Goal: Check status: Check status

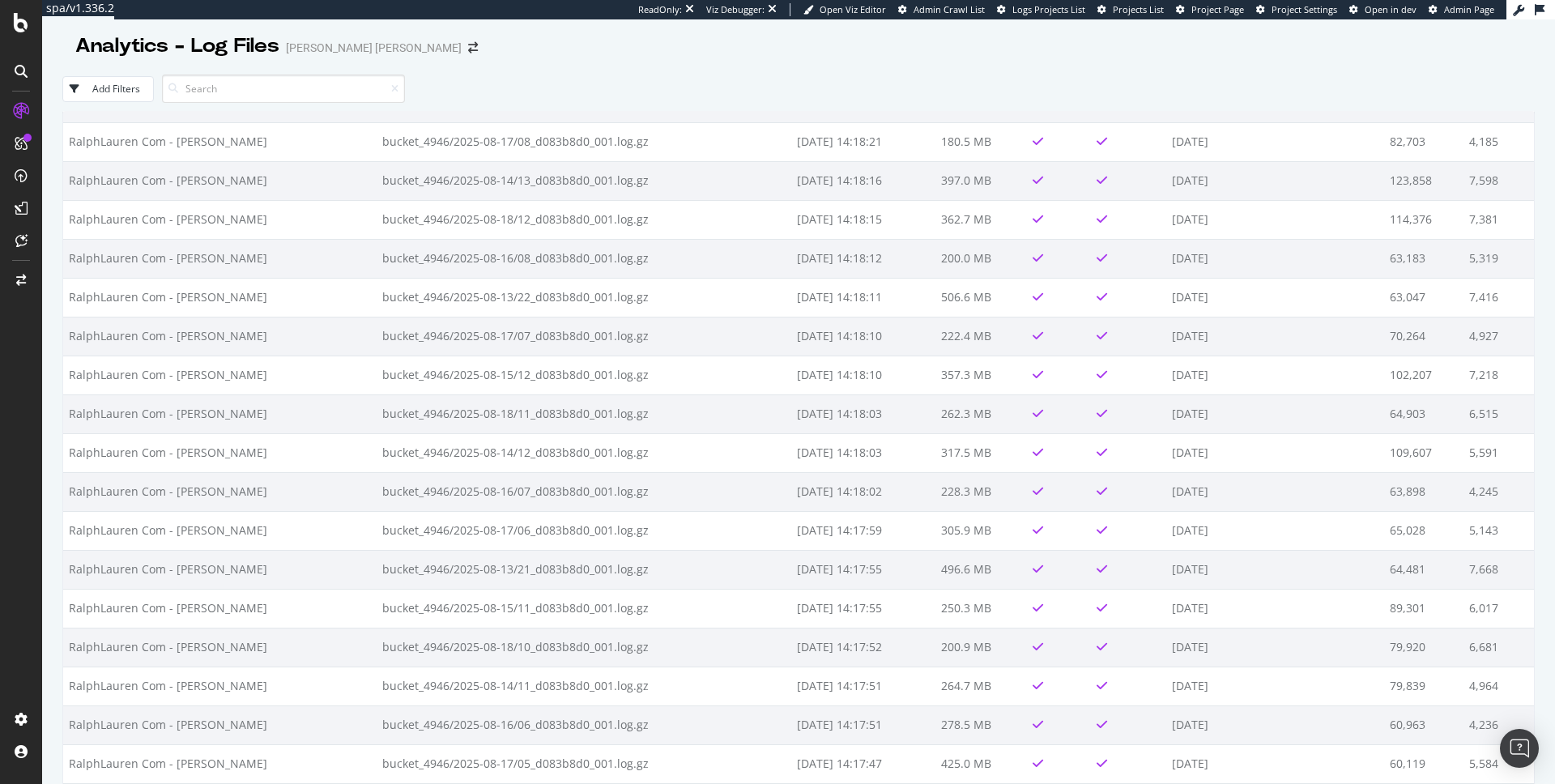
scroll to position [1165, 0]
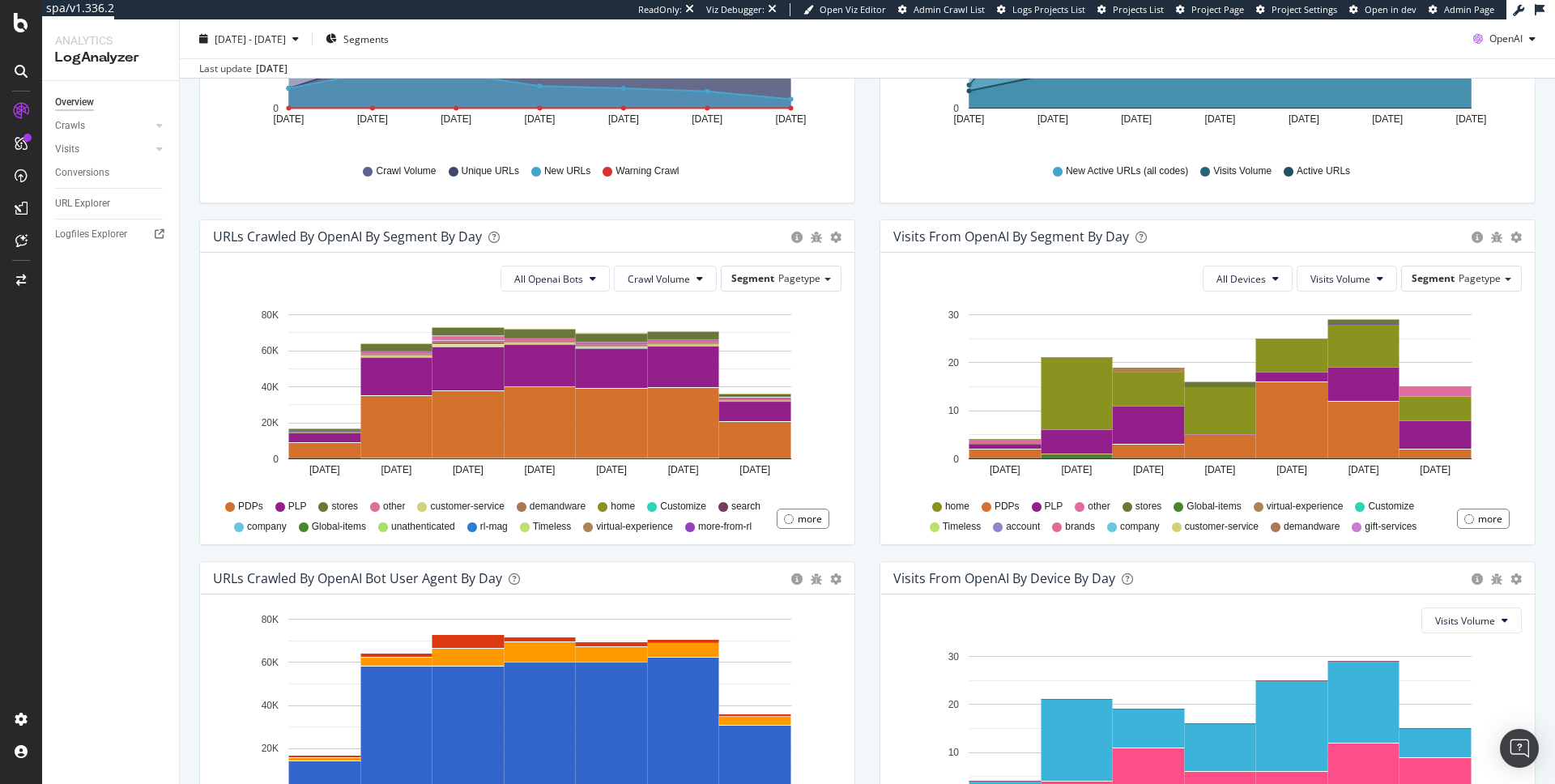
scroll to position [422, 0]
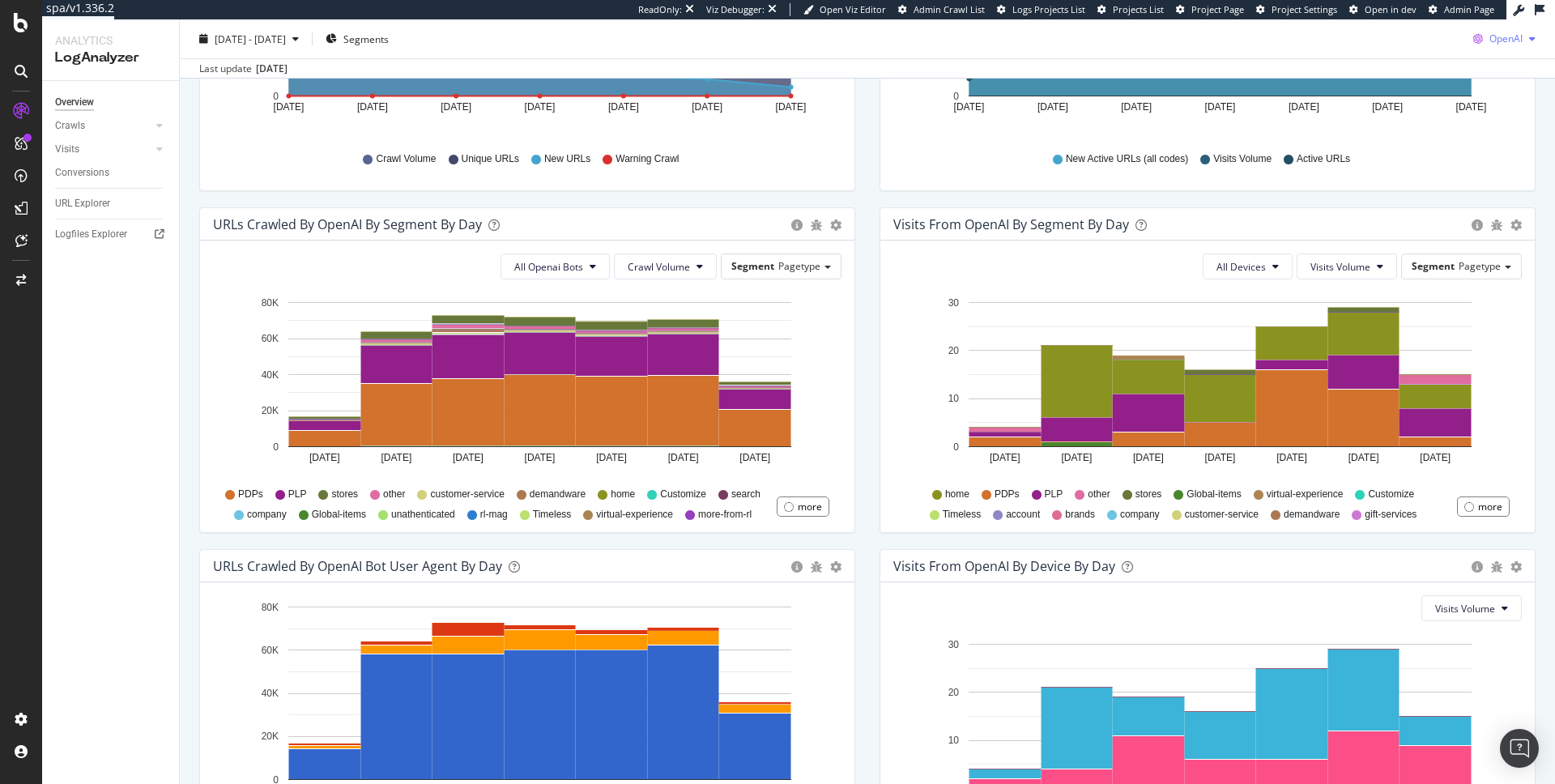
click at [1506, 37] on span "OpenAI" at bounding box center [1506, 38] width 33 height 13
click at [1467, 154] on span at bounding box center [1460, 161] width 19 height 19
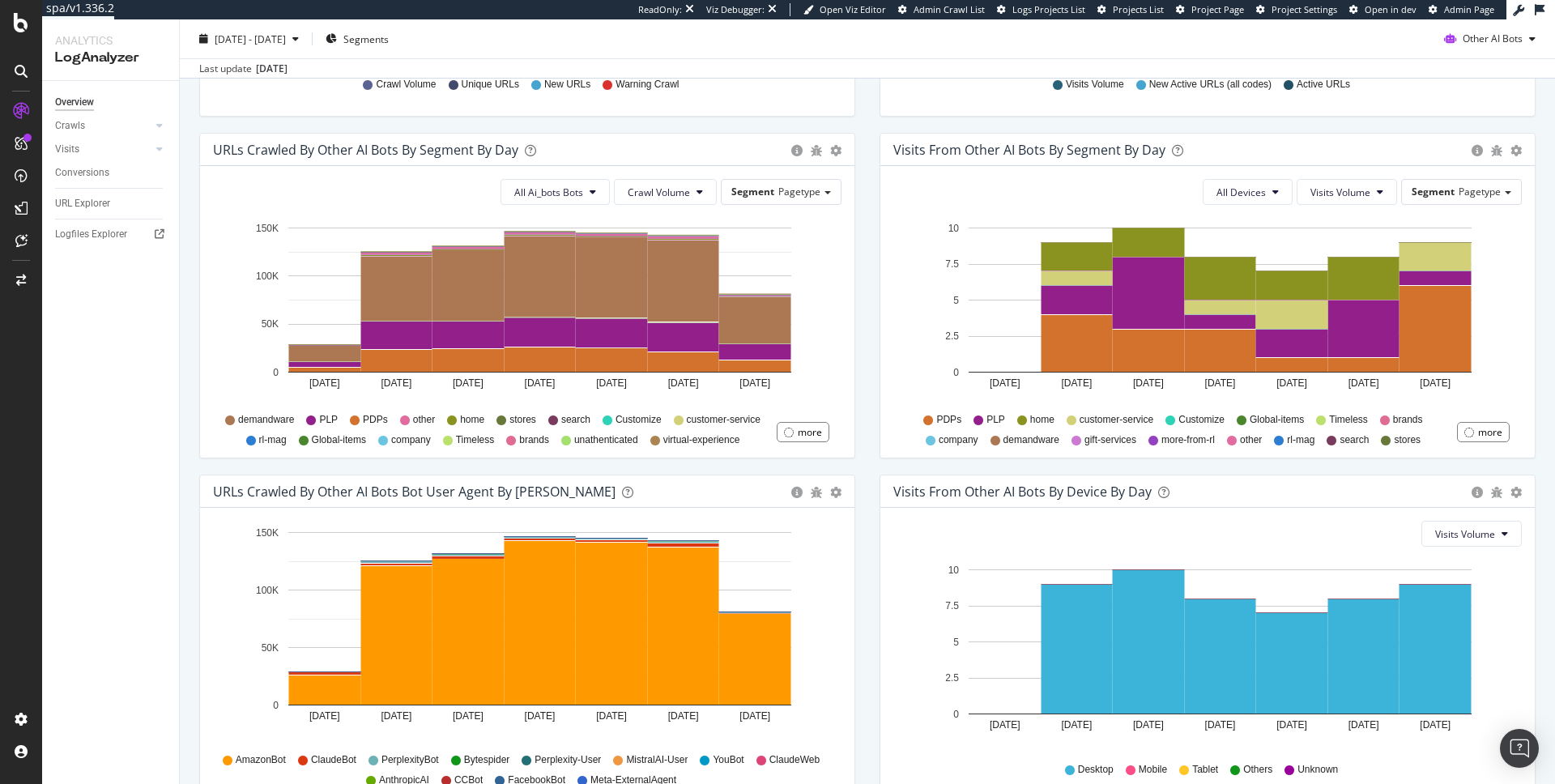
scroll to position [528, 0]
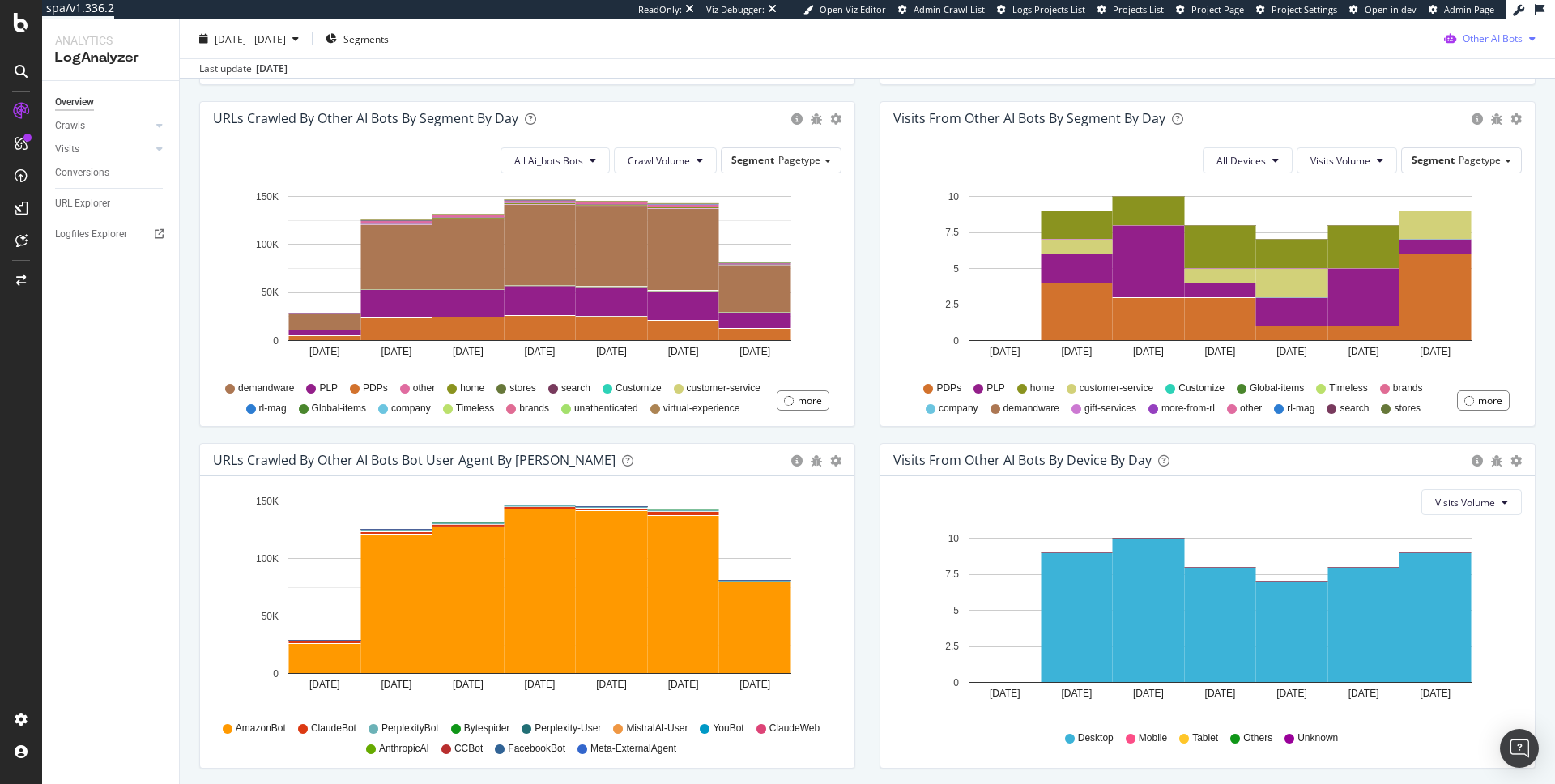
click at [1480, 37] on span "Other AI Bots" at bounding box center [1493, 38] width 60 height 13
click at [1460, 126] on icon at bounding box center [1455, 131] width 10 height 10
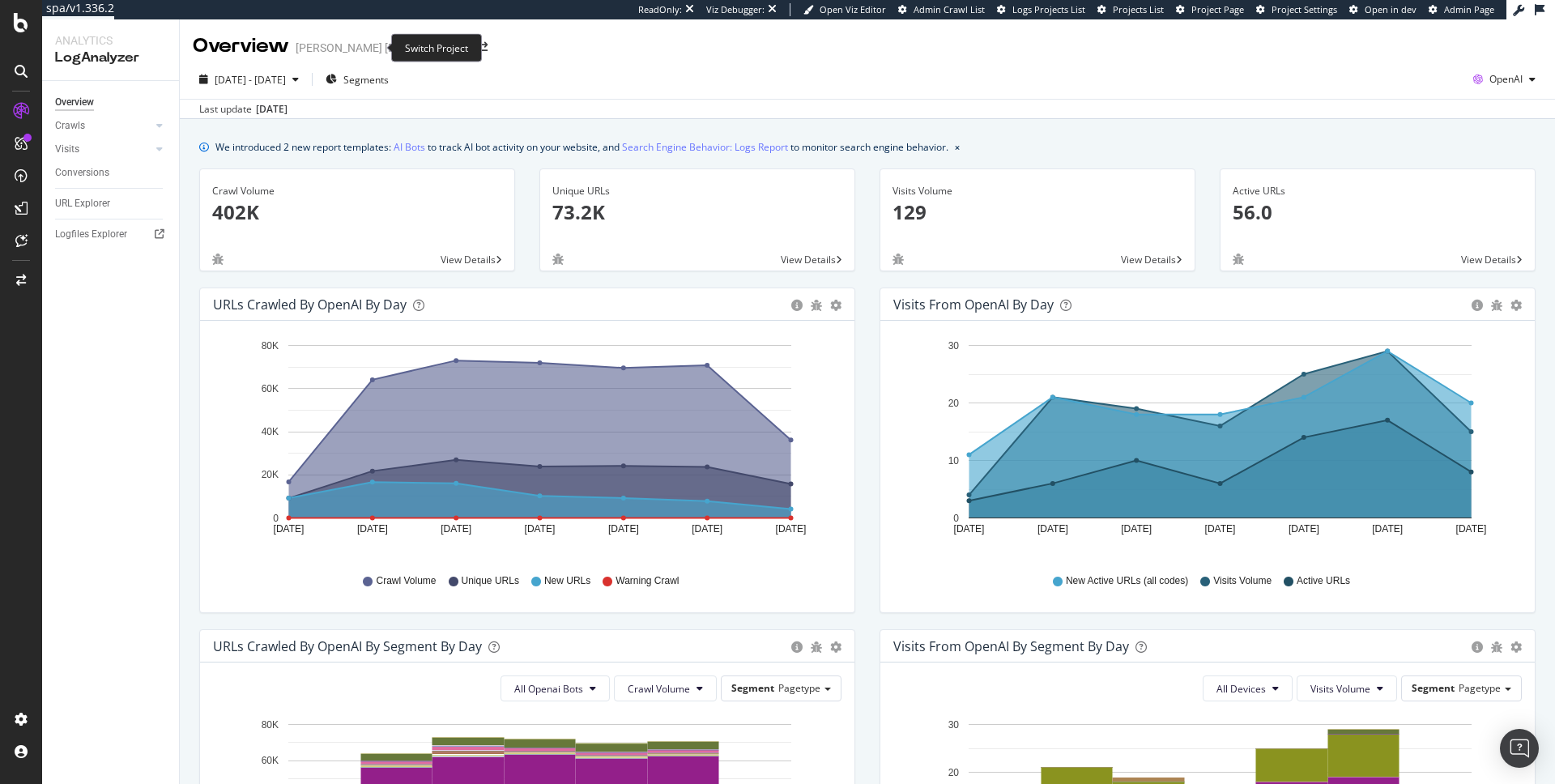
click at [471, 42] on span at bounding box center [482, 48] width 23 height 12
click at [478, 45] on icon "arrow-right-arrow-left" at bounding box center [483, 48] width 10 height 12
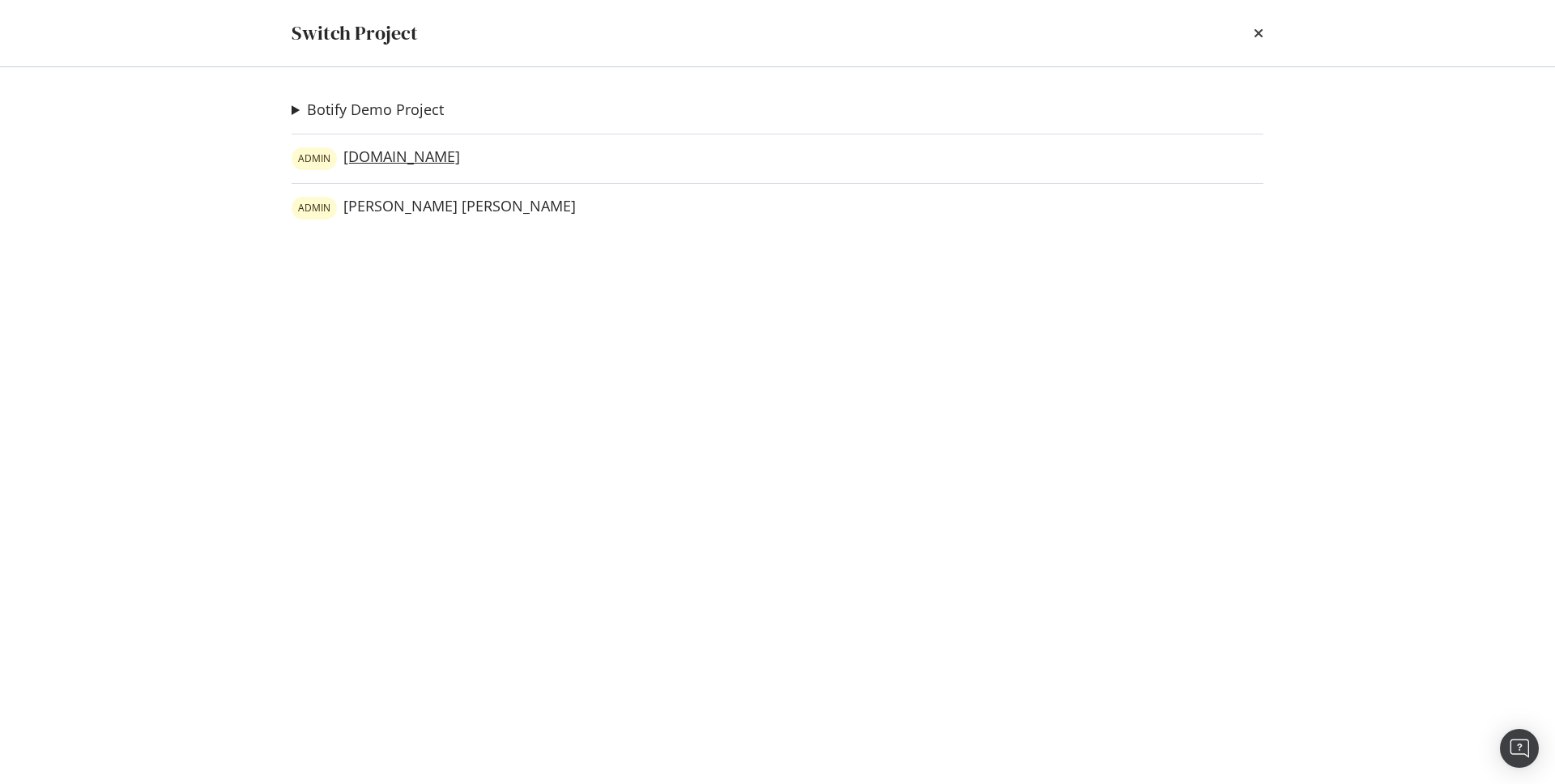
click at [408, 155] on link "ADMIN ralphlauren.ca" at bounding box center [375, 158] width 168 height 23
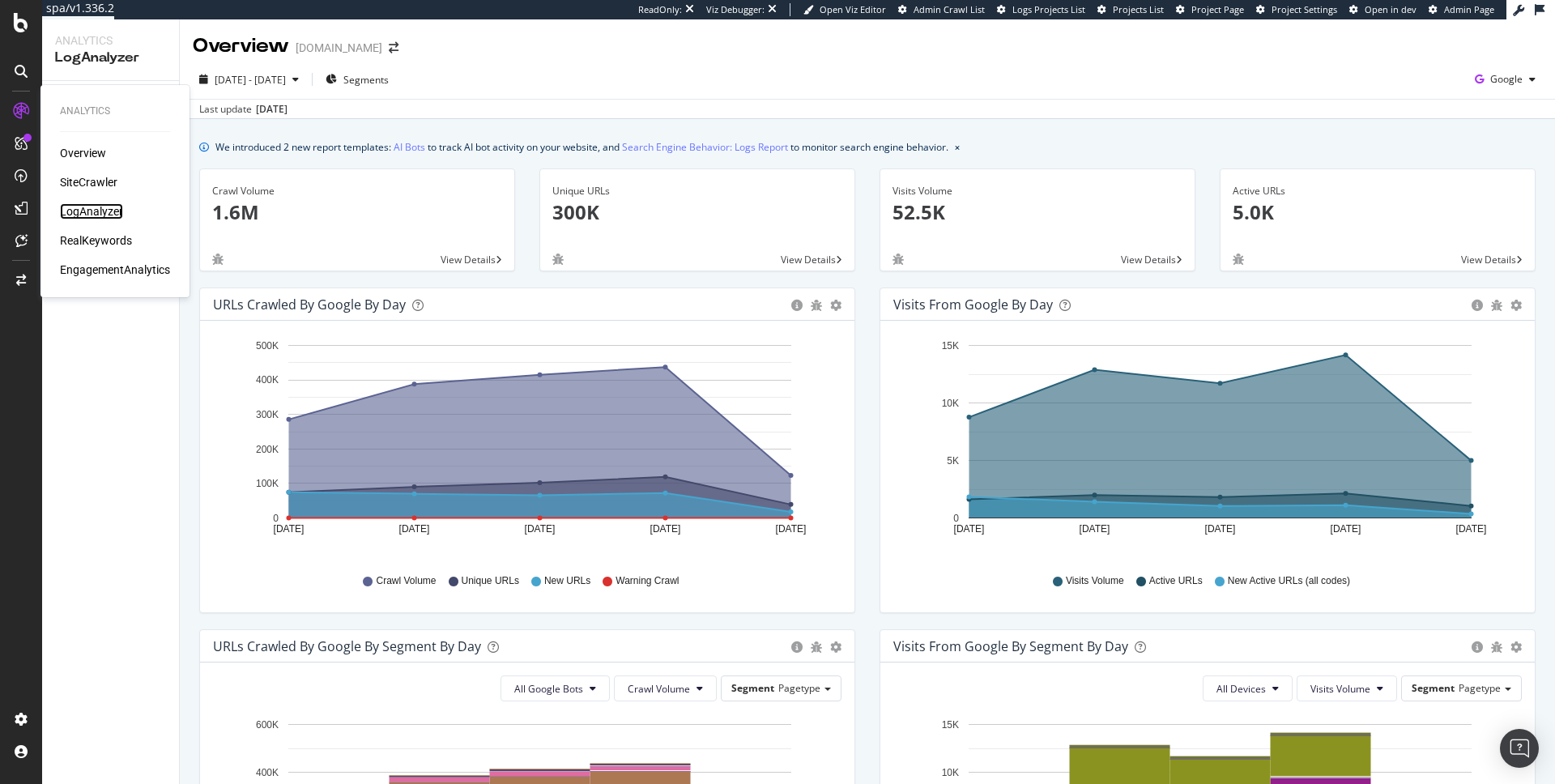
click at [96, 208] on div "LogAnalyzer" at bounding box center [91, 211] width 63 height 16
click at [1490, 87] on icon "button" at bounding box center [1479, 79] width 22 height 23
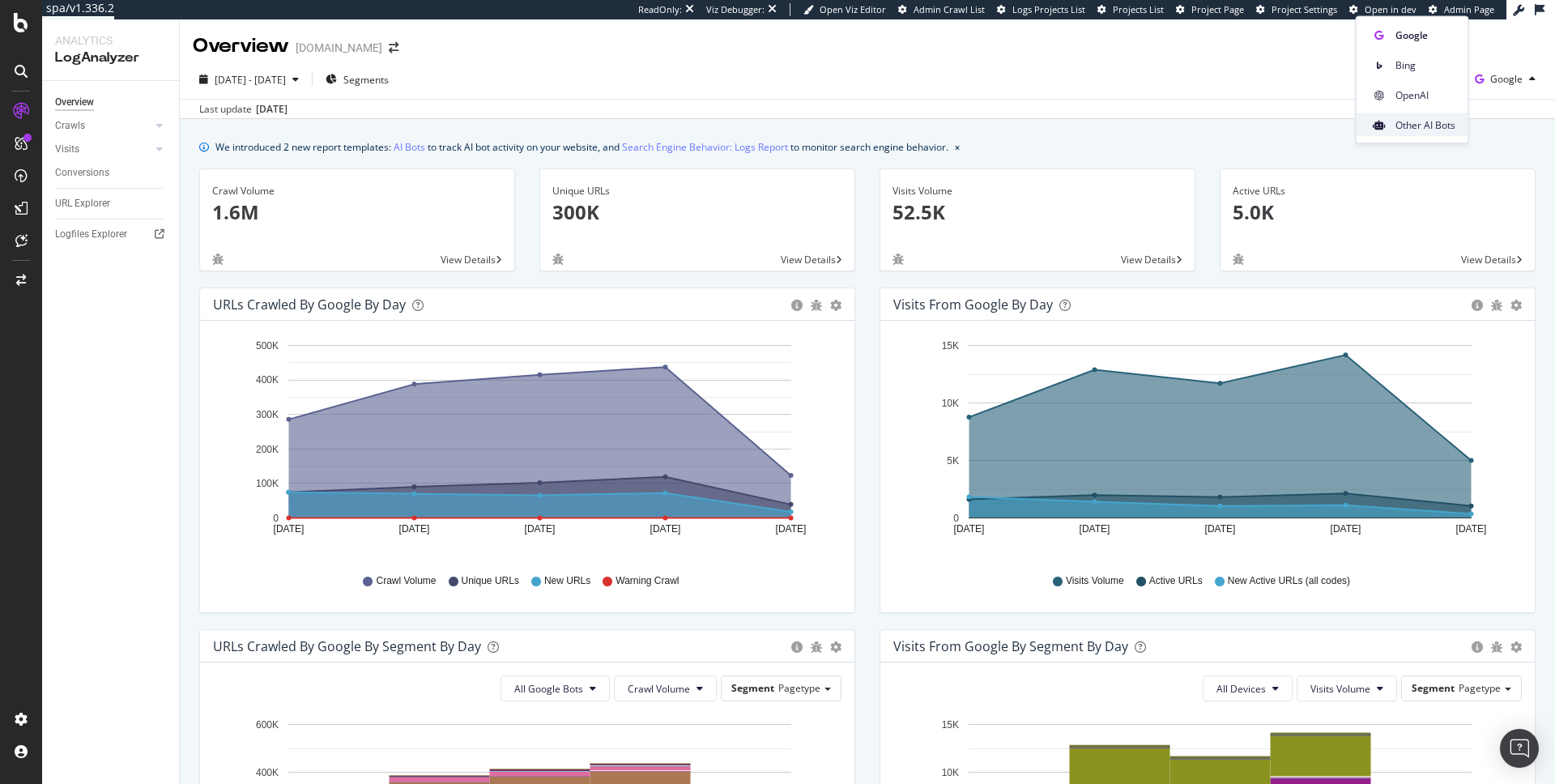
click at [1424, 129] on span "Other AI Bots" at bounding box center [1425, 124] width 60 height 14
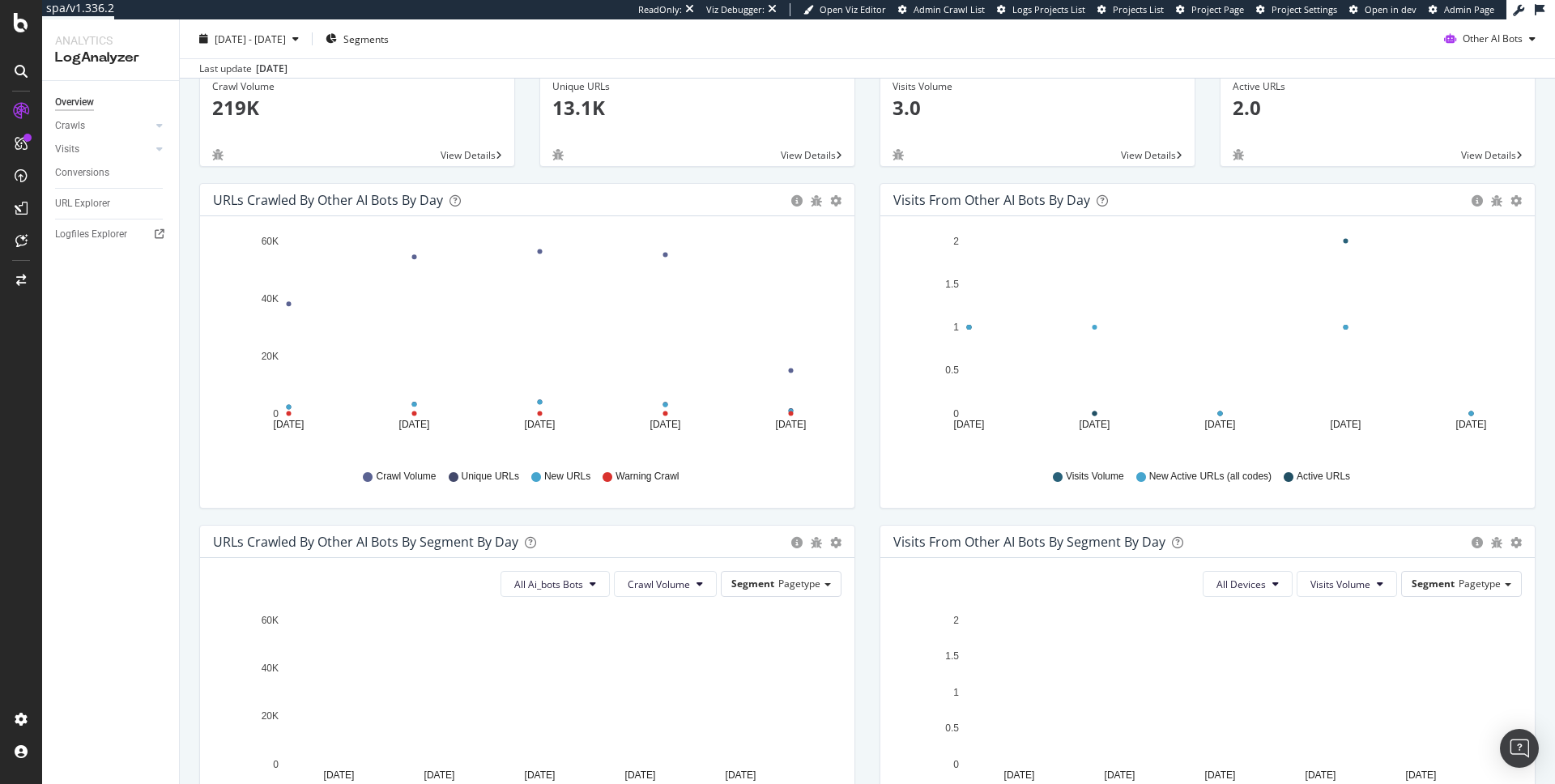
scroll to position [111, 0]
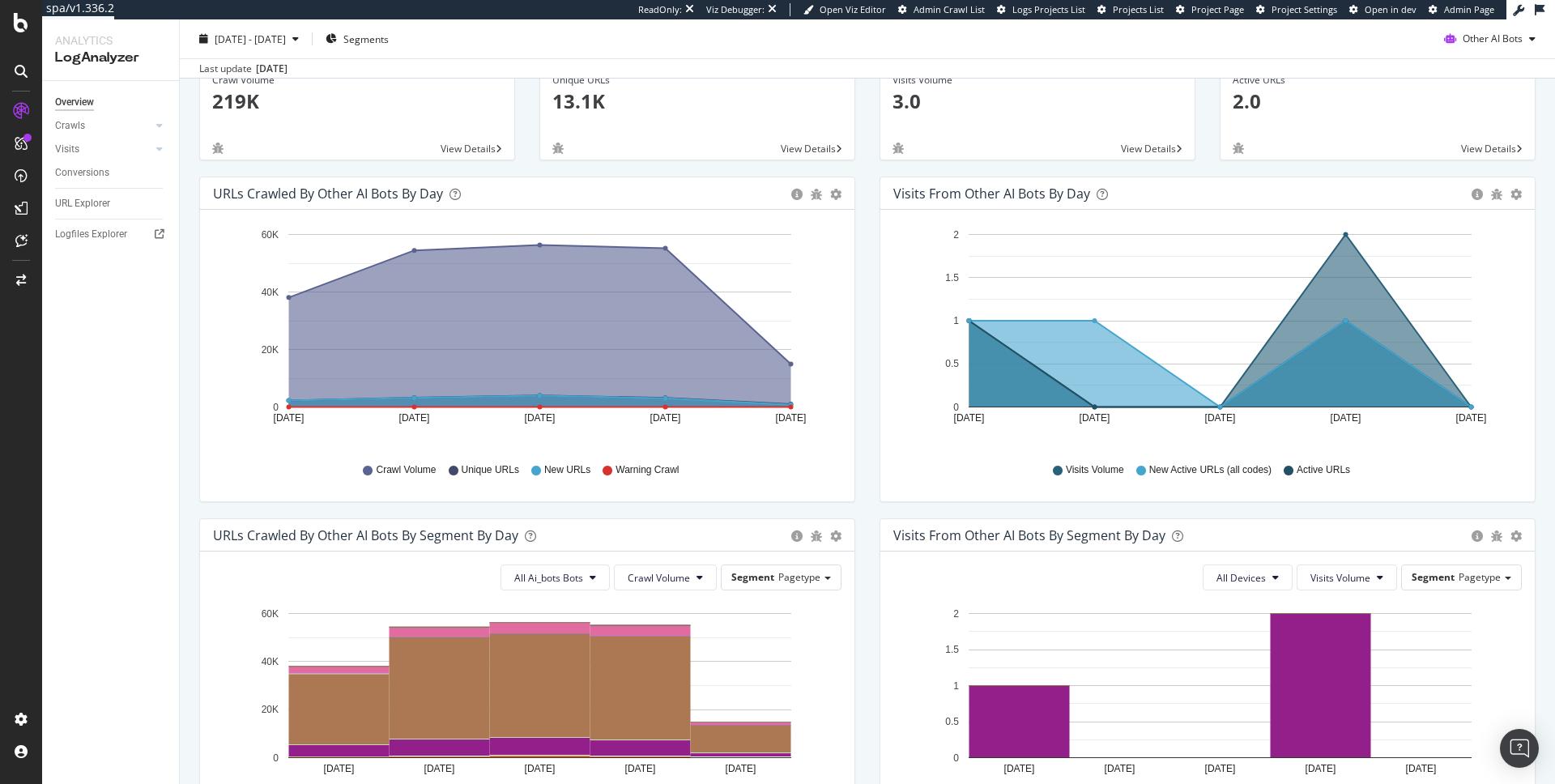
click at [1328, 307] on icon "A chart." at bounding box center [1220, 321] width 502 height 172
click at [1321, 381] on icon "A chart." at bounding box center [1220, 364] width 502 height 87
click at [1477, 36] on span "Other AI Bots" at bounding box center [1493, 38] width 60 height 13
click at [1506, 136] on span "OpenAI" at bounding box center [1502, 131] width 63 height 14
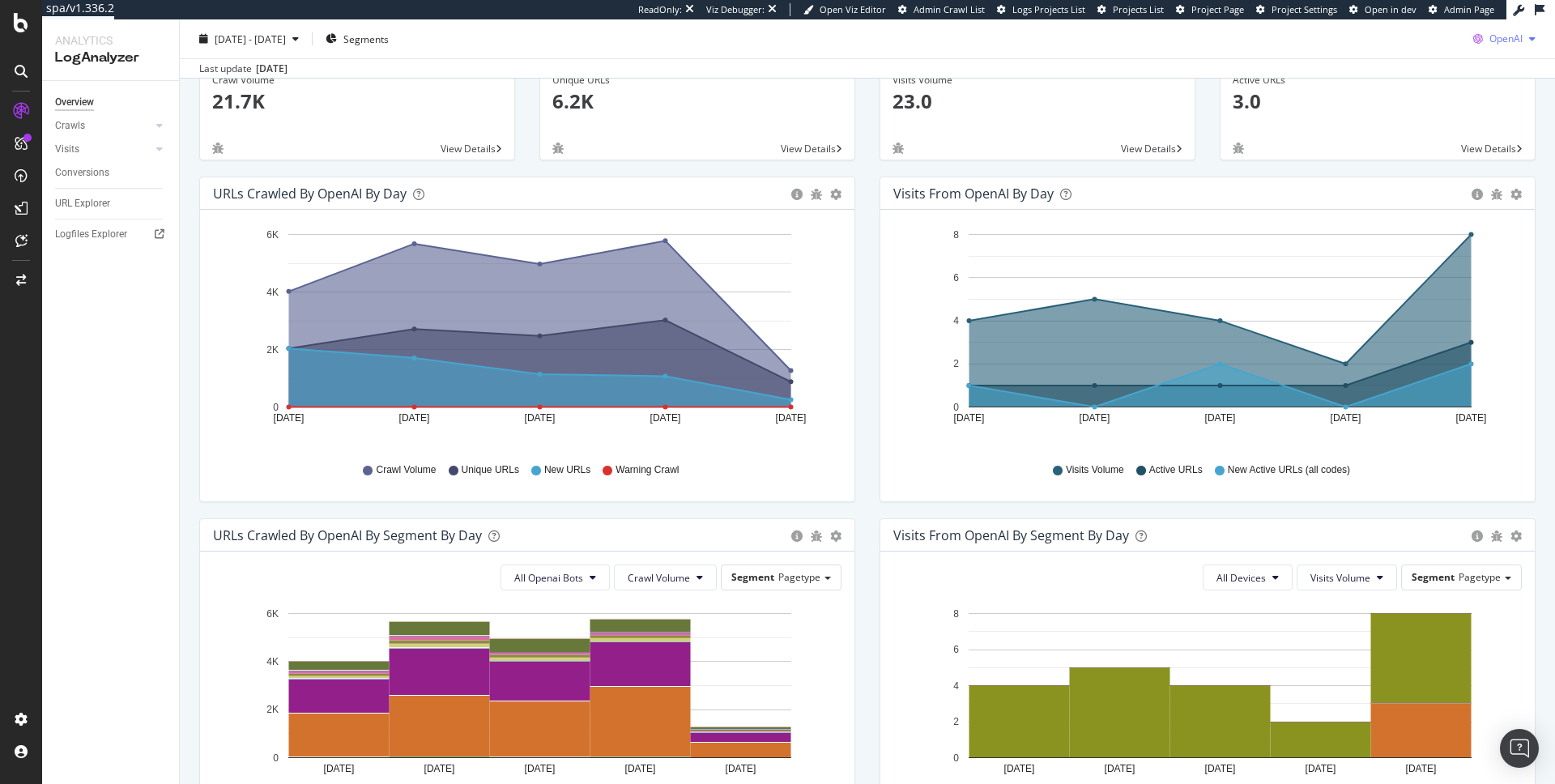
click at [1516, 44] on span "OpenAI" at bounding box center [1506, 38] width 33 height 13
click at [1456, 160] on icon at bounding box center [1460, 161] width 13 height 10
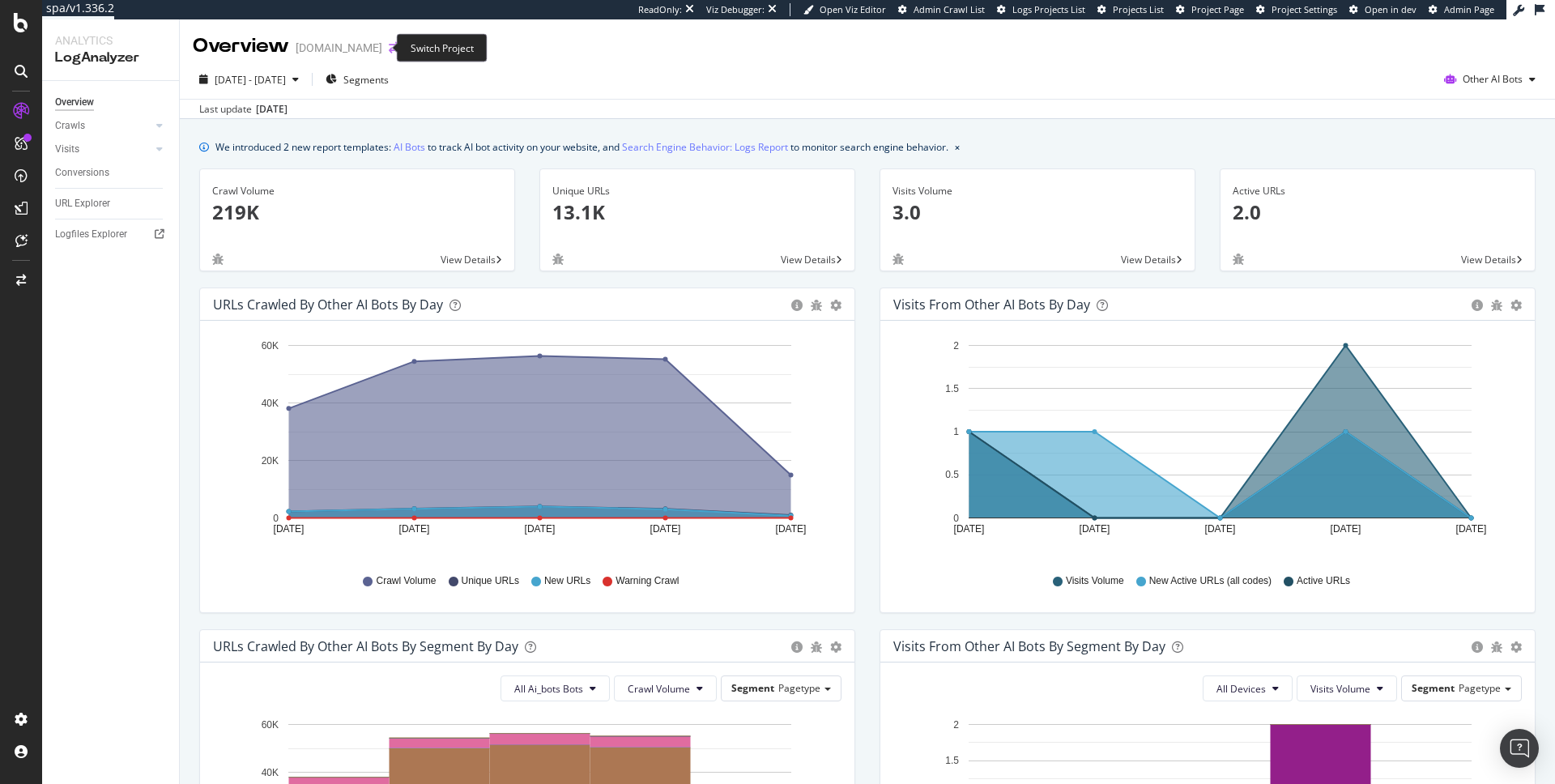
click at [389, 48] on icon "arrow-right-arrow-left" at bounding box center [394, 48] width 10 height 12
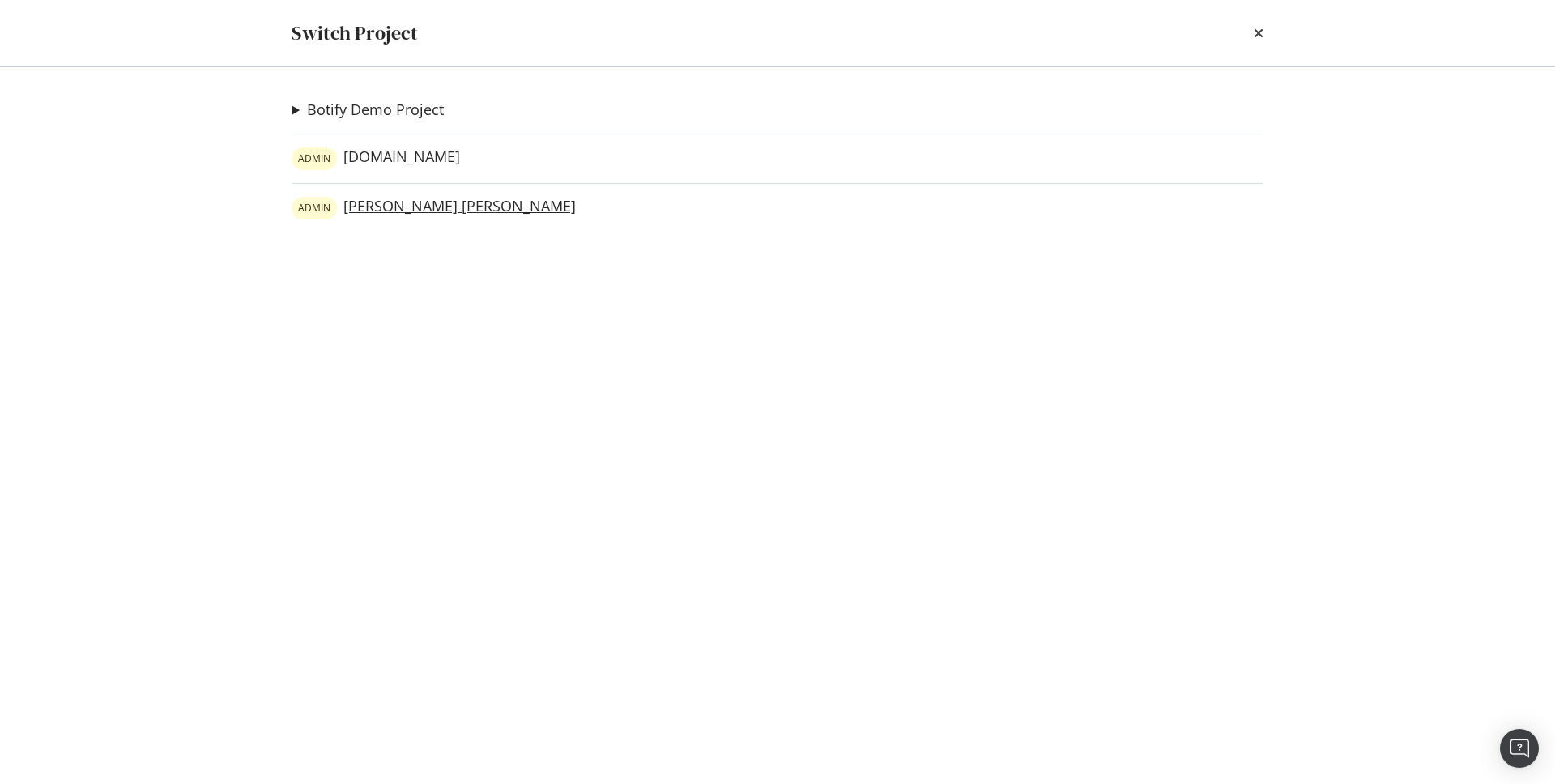
click at [367, 200] on link "ADMIN Ralph Lauren" at bounding box center [434, 208] width 285 height 23
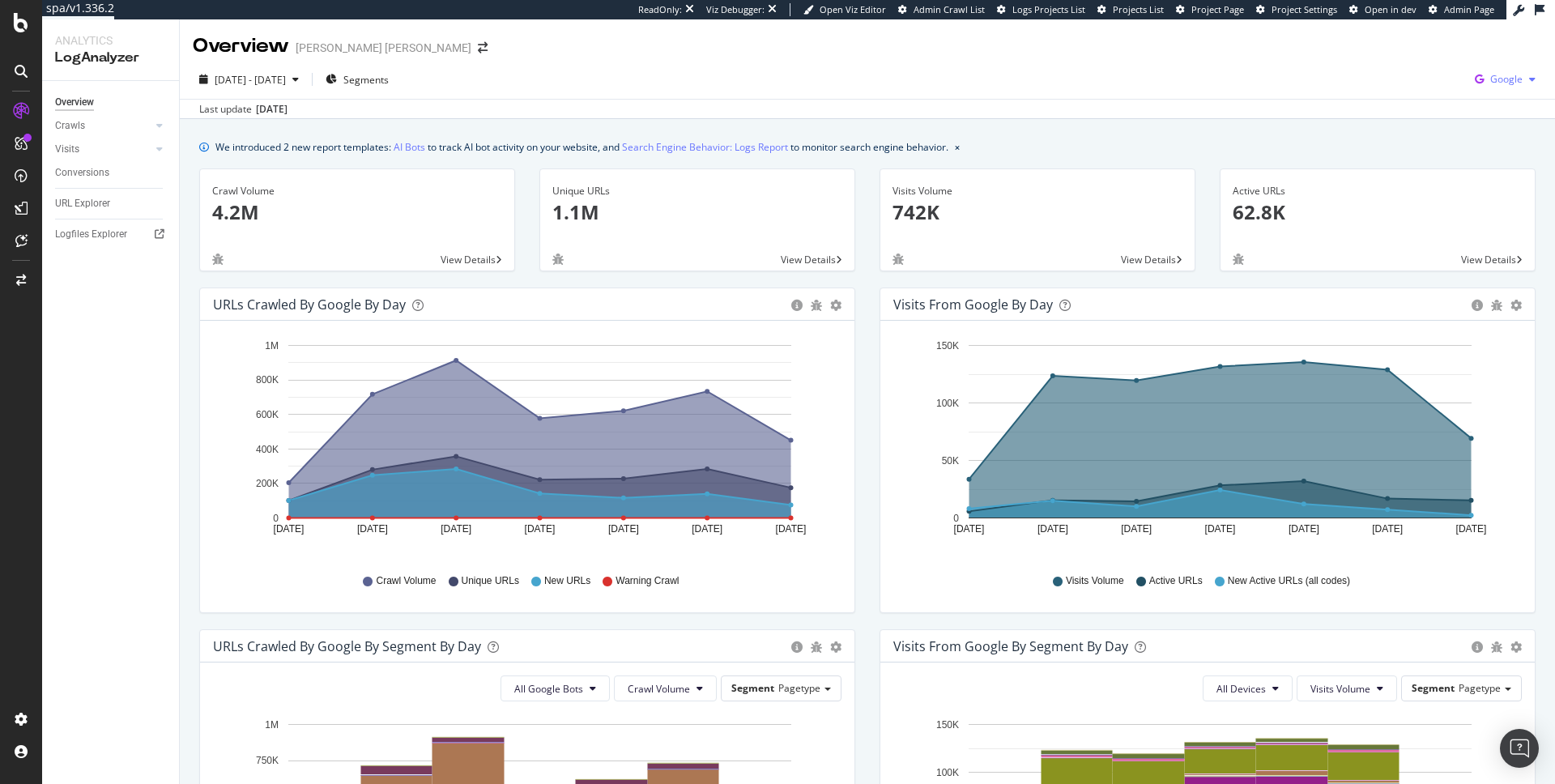
click at [1522, 85] on span "Google" at bounding box center [1506, 79] width 33 height 13
click at [1419, 121] on span "Other AI Bots" at bounding box center [1425, 124] width 60 height 14
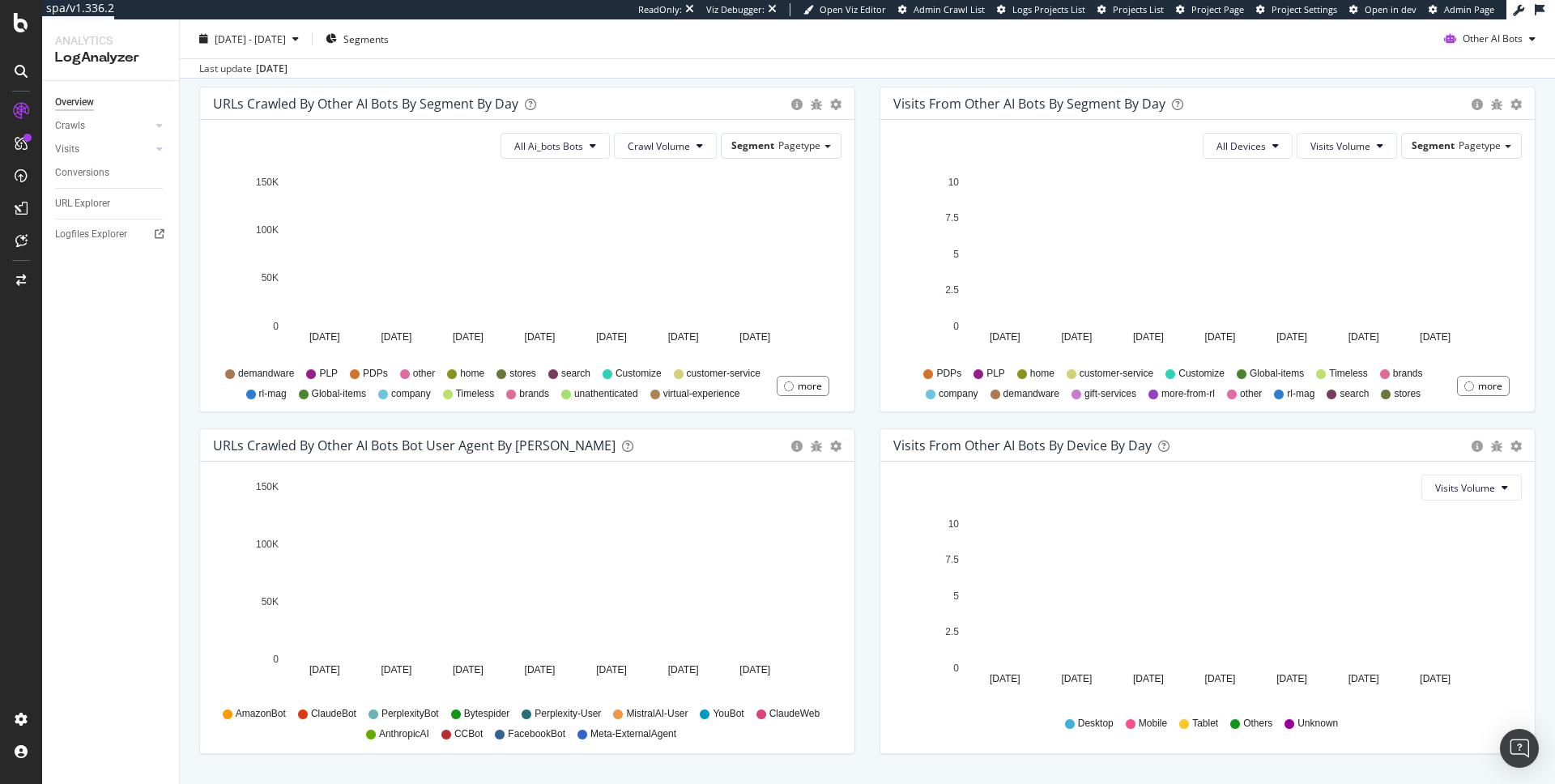
scroll to position [533, 0]
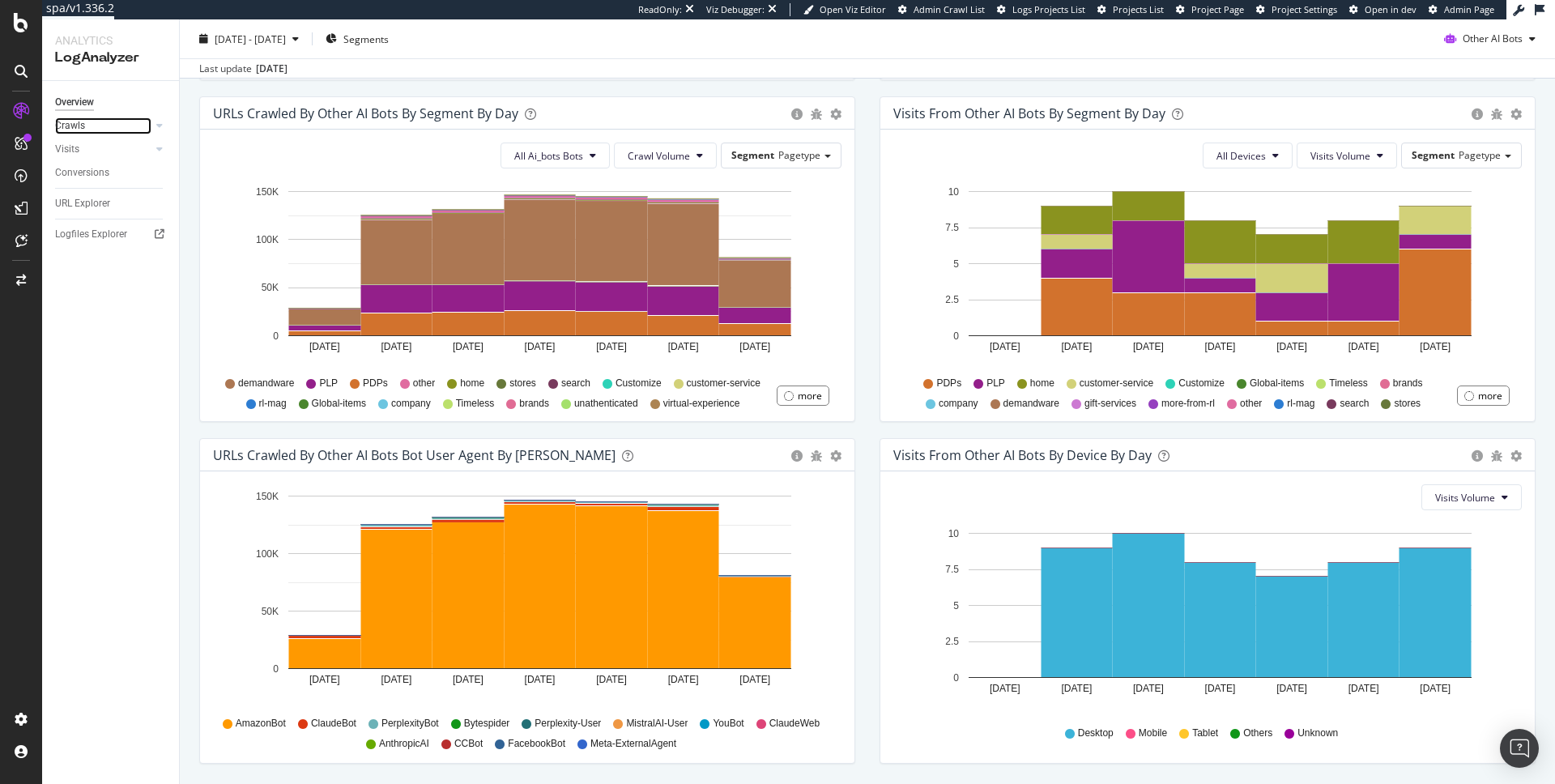
click at [127, 120] on link "Crawls" at bounding box center [103, 126] width 96 height 17
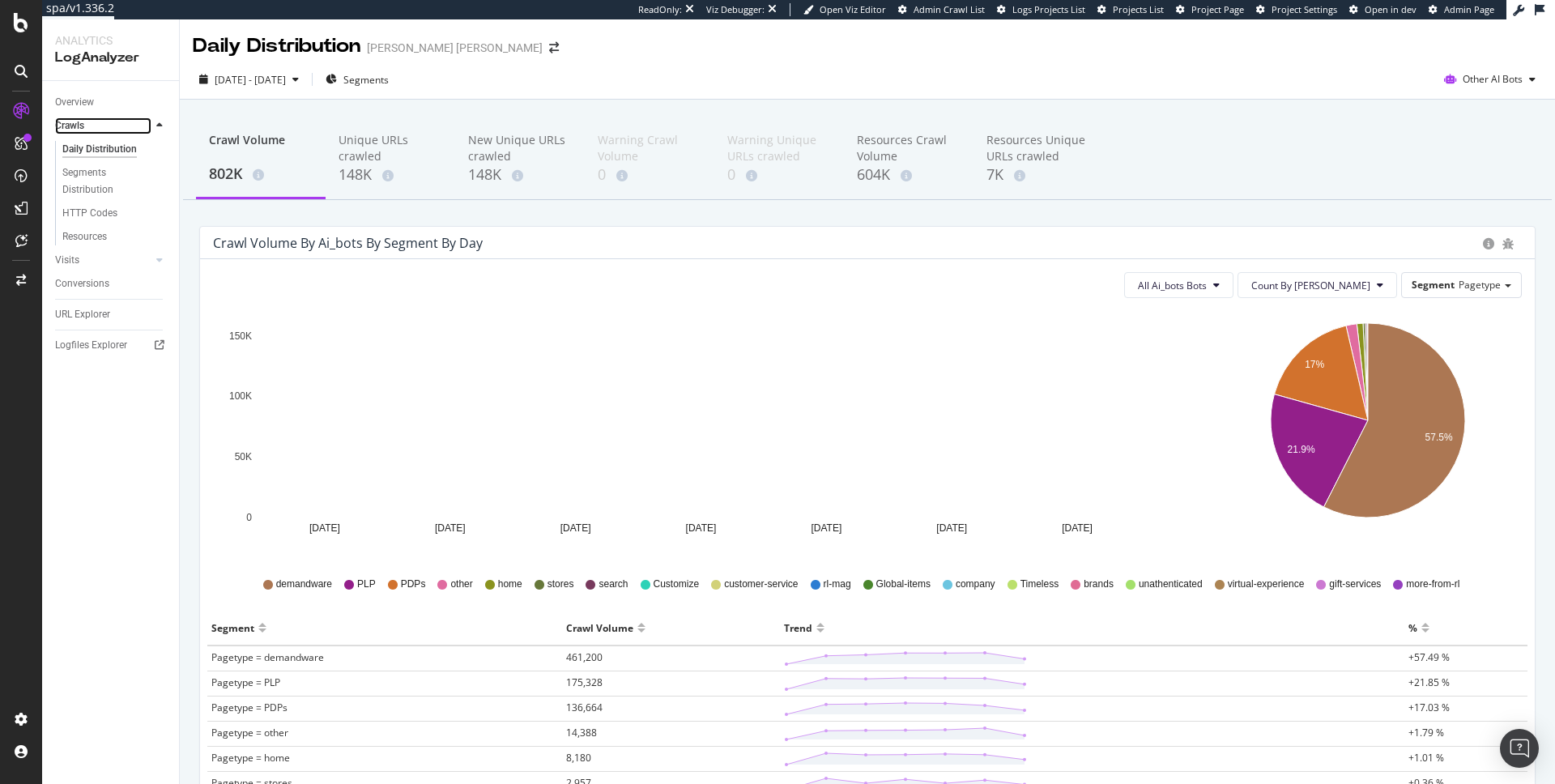
scroll to position [72, 0]
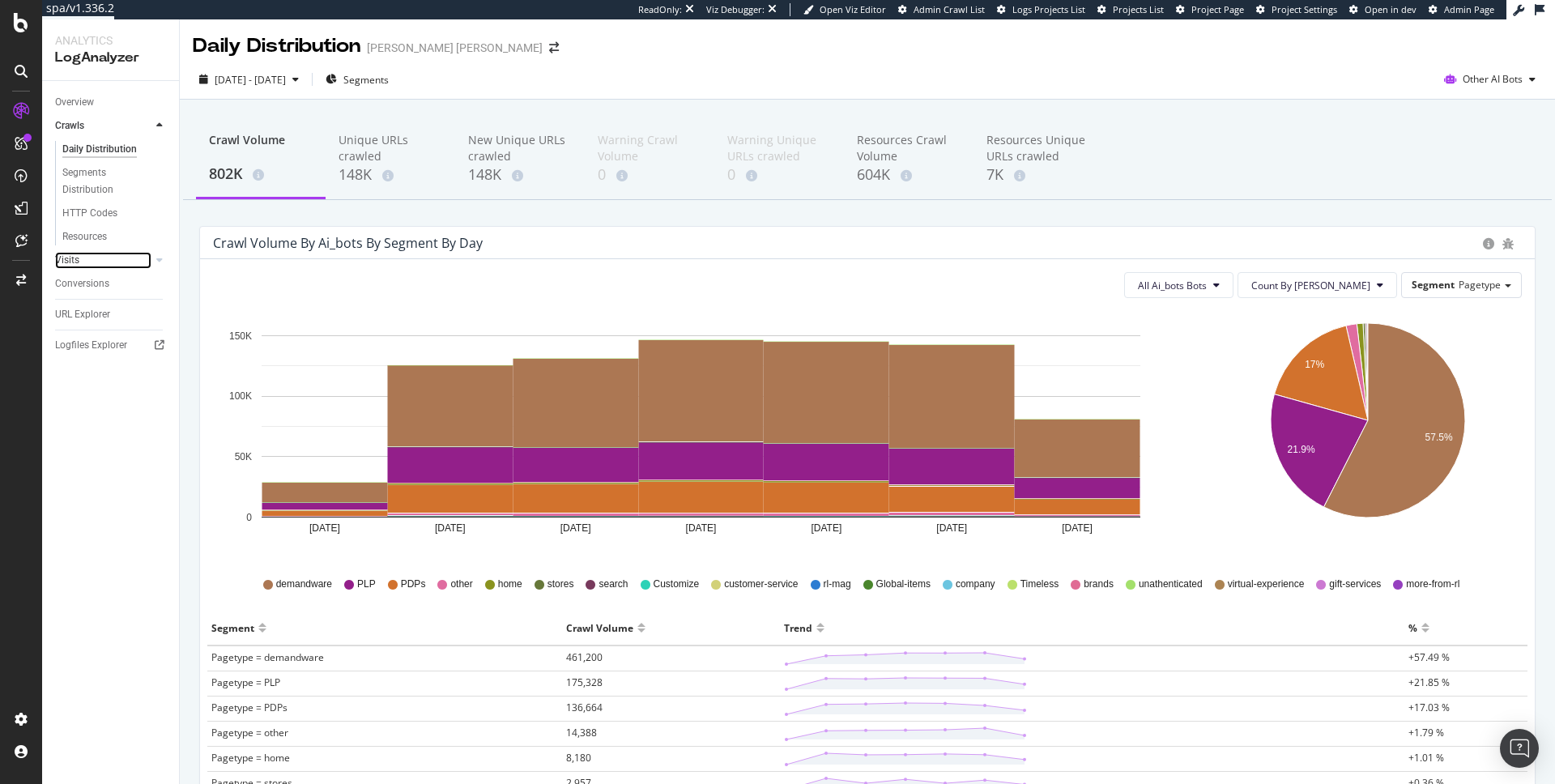
click at [121, 259] on link "Visits" at bounding box center [103, 260] width 96 height 17
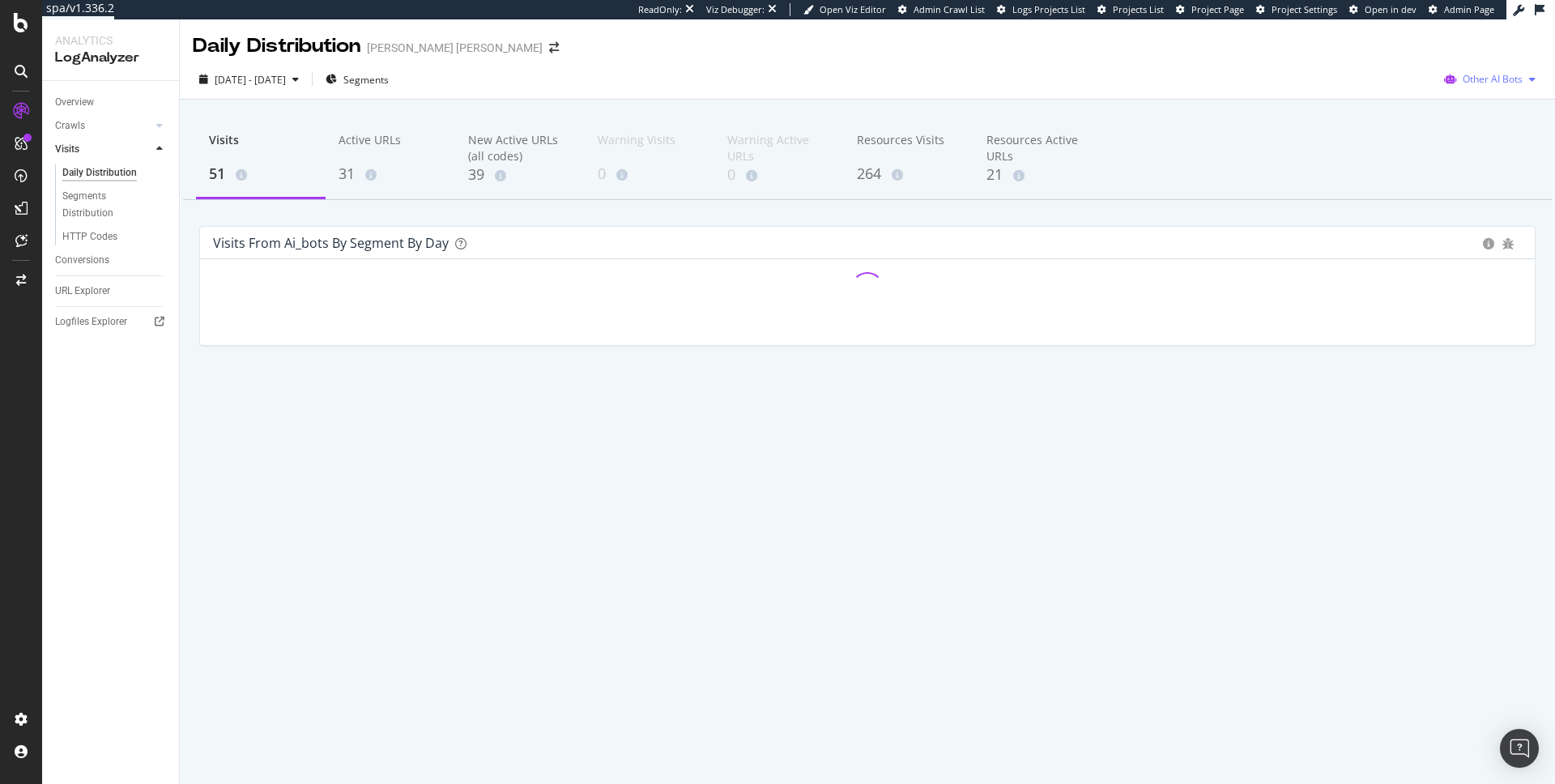
click at [1468, 69] on div "Other AI Bots" at bounding box center [1490, 79] width 105 height 24
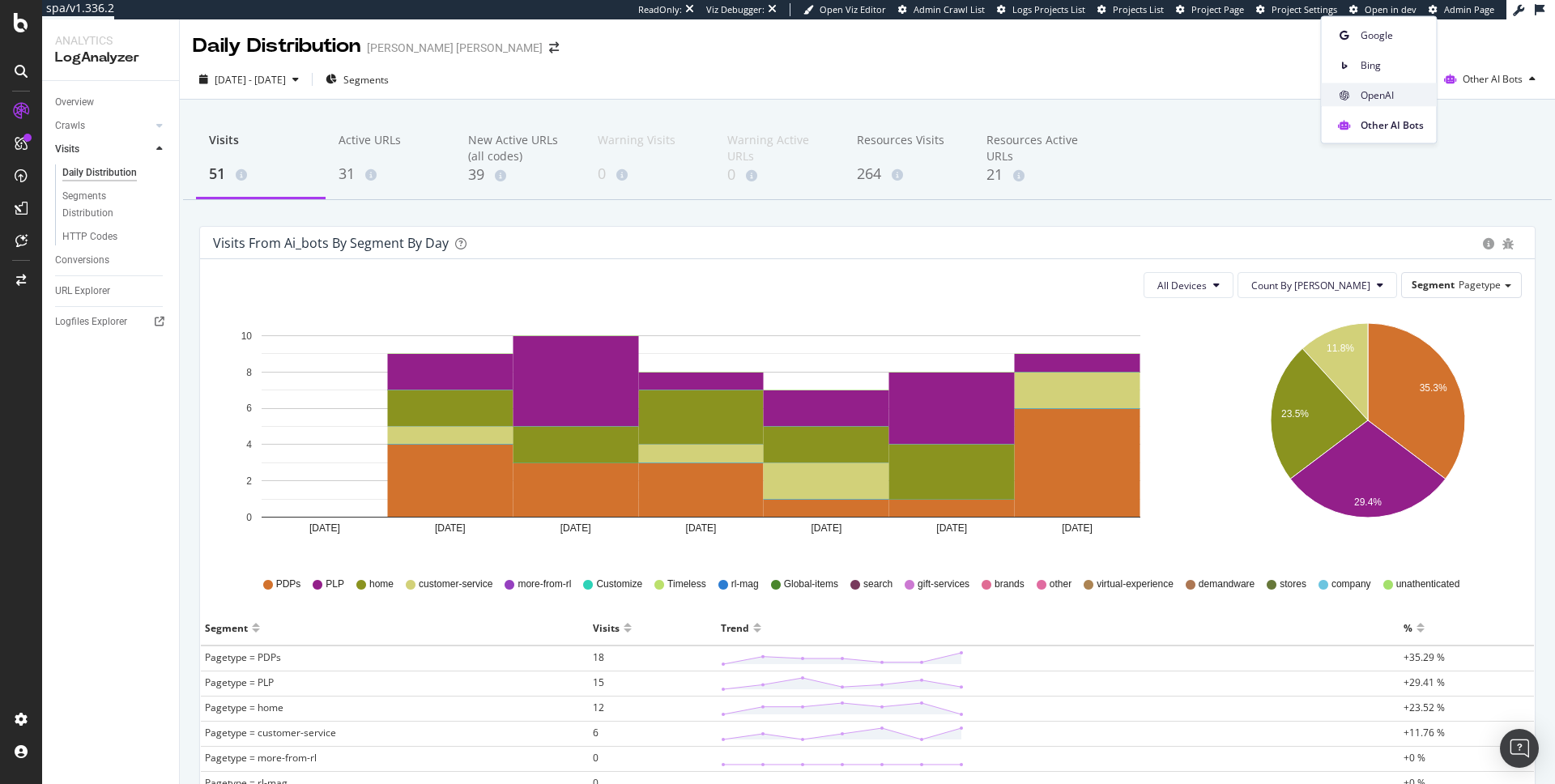
click at [1368, 88] on span "OpenAI" at bounding box center [1392, 95] width 63 height 14
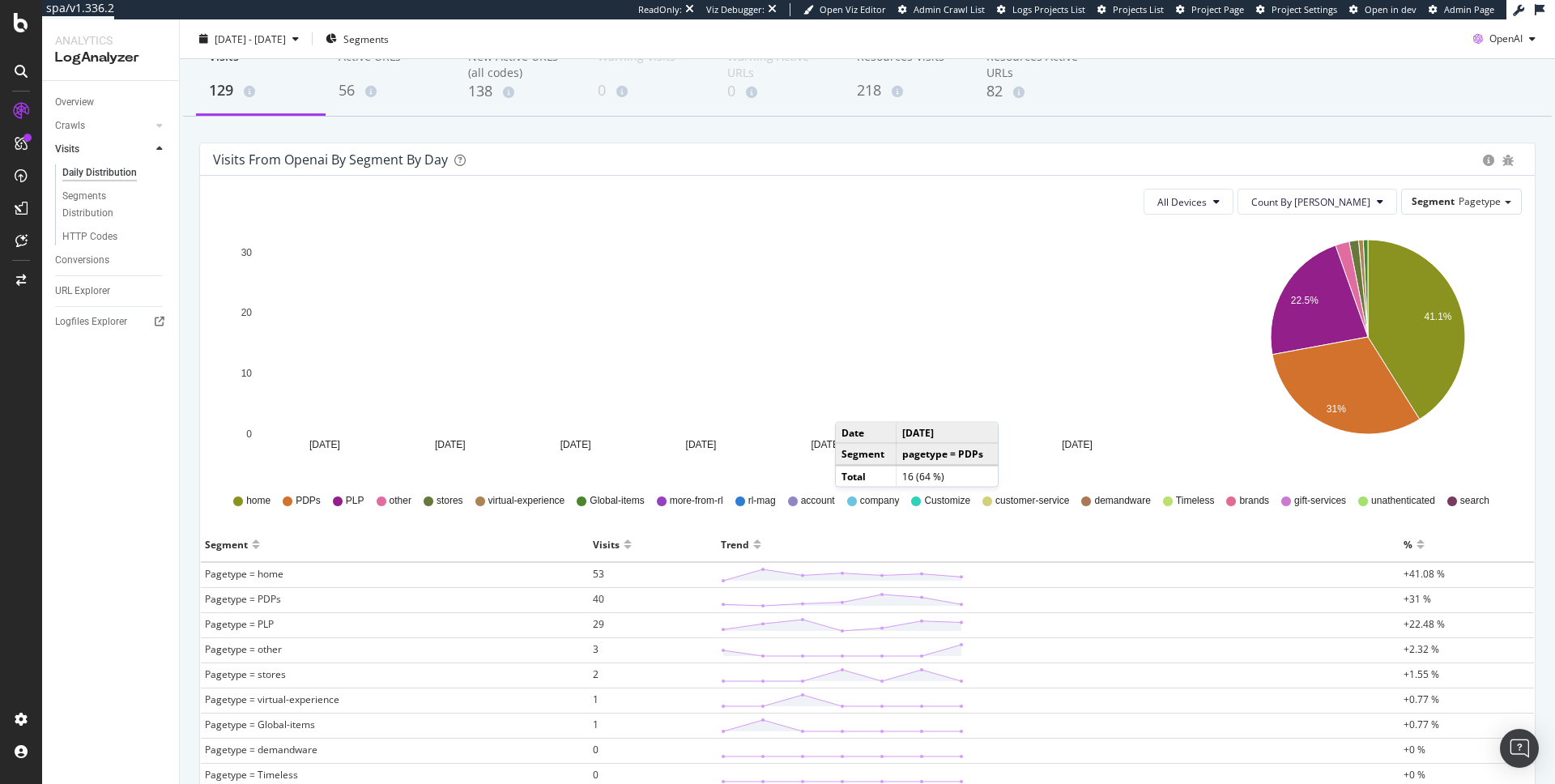
scroll to position [141, 0]
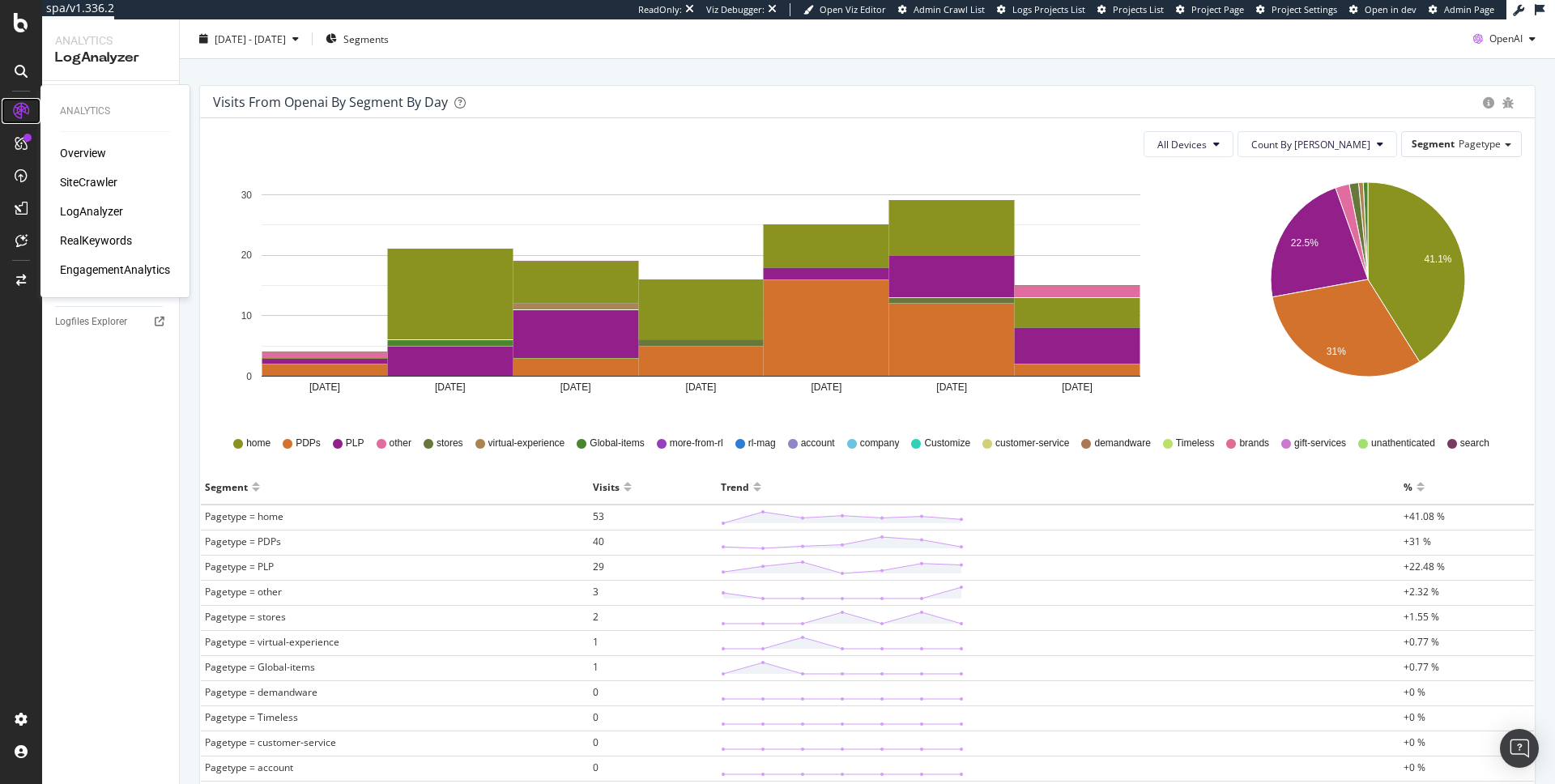
click at [23, 109] on icon at bounding box center [20, 110] width 16 height 16
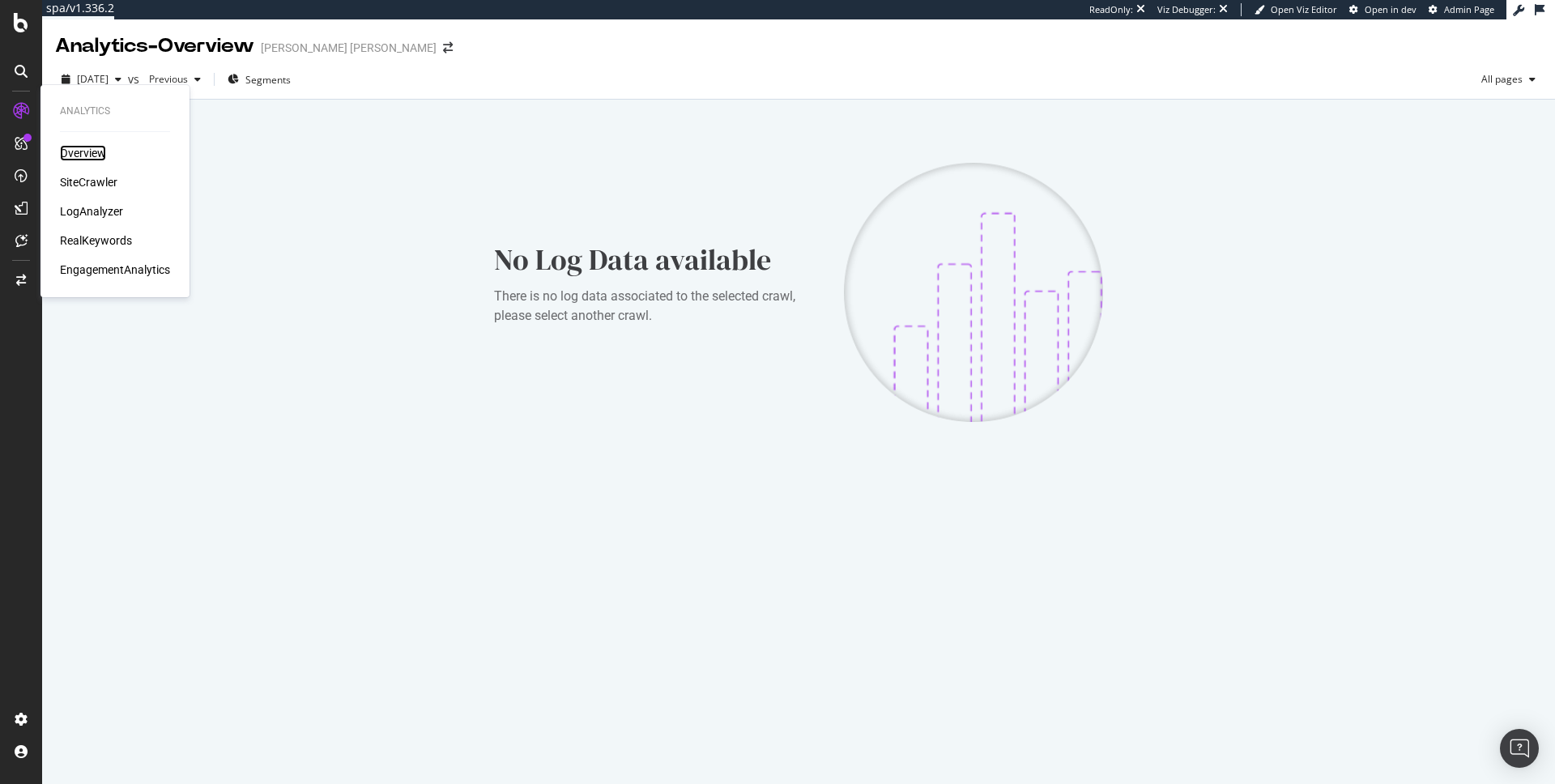
click at [81, 151] on div "Overview" at bounding box center [83, 152] width 46 height 16
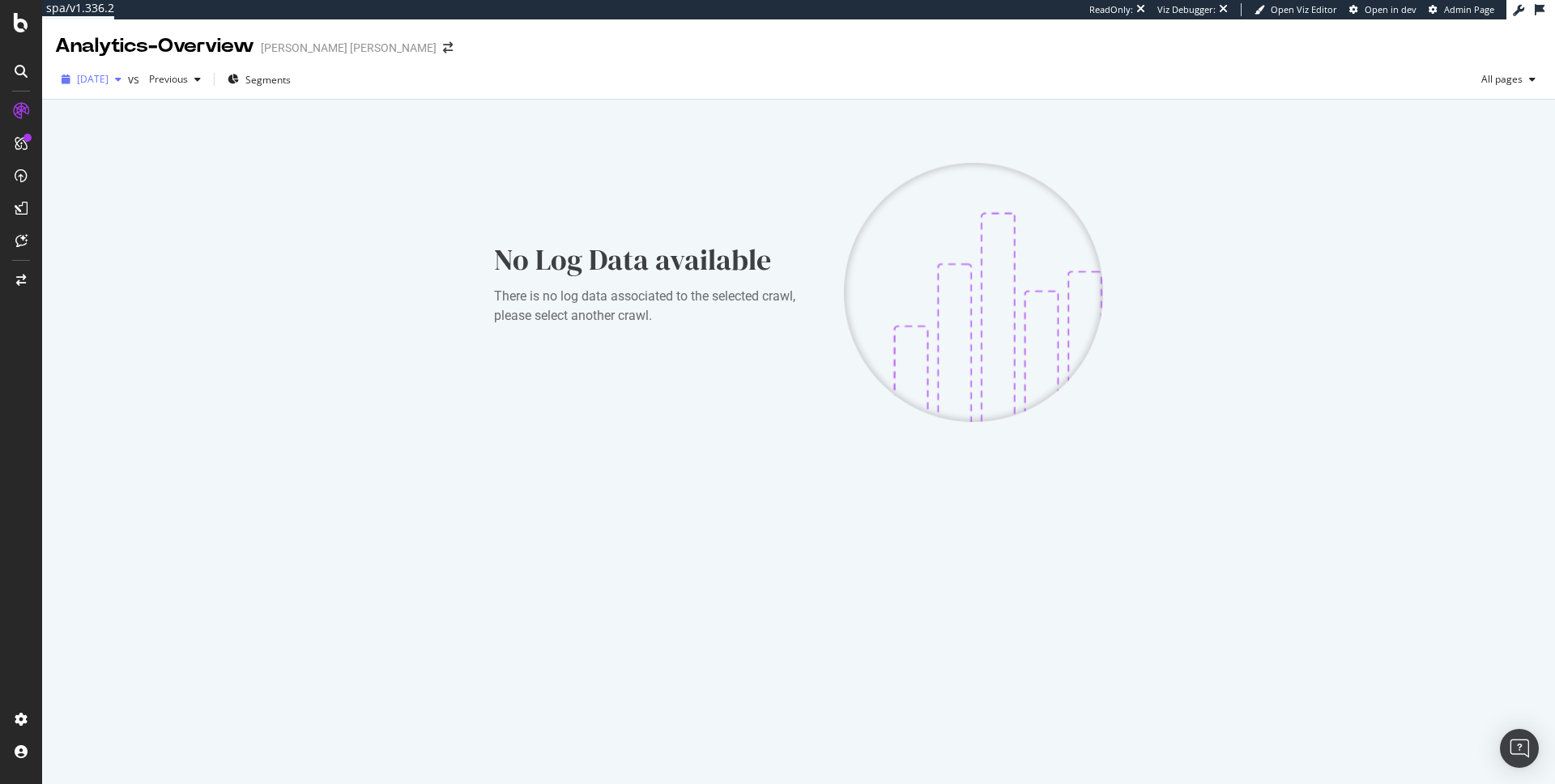
click at [109, 81] on span "2025 Jul. 21st" at bounding box center [93, 79] width 32 height 13
click at [355, 123] on div "No Log Data available There is no log data associated to the selected crawl, pl…" at bounding box center [798, 293] width 1467 height 363
click at [19, 147] on icon at bounding box center [20, 143] width 13 height 13
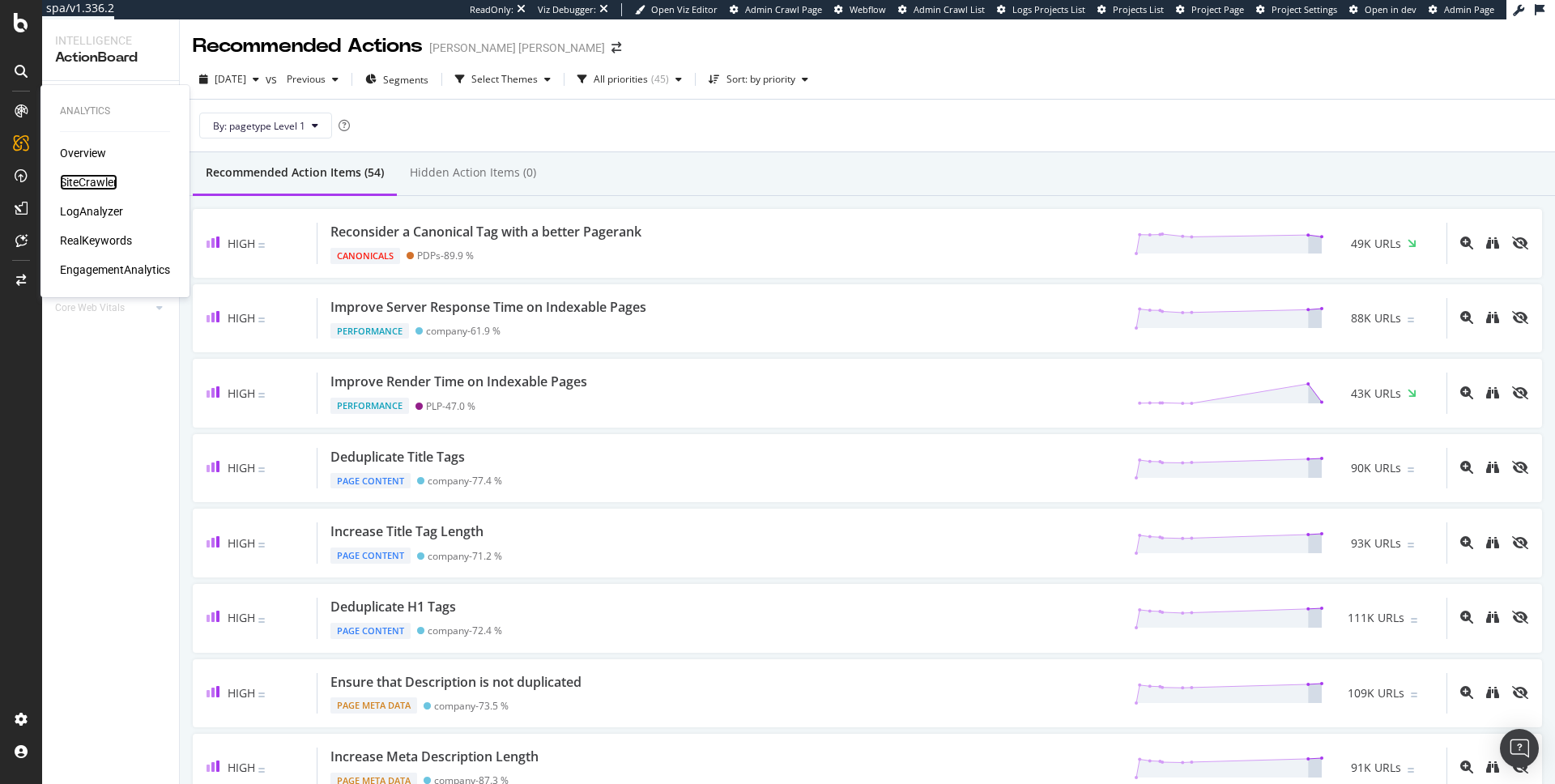
click at [106, 177] on div "SiteCrawler" at bounding box center [89, 182] width 58 height 16
